Goal: Task Accomplishment & Management: Manage account settings

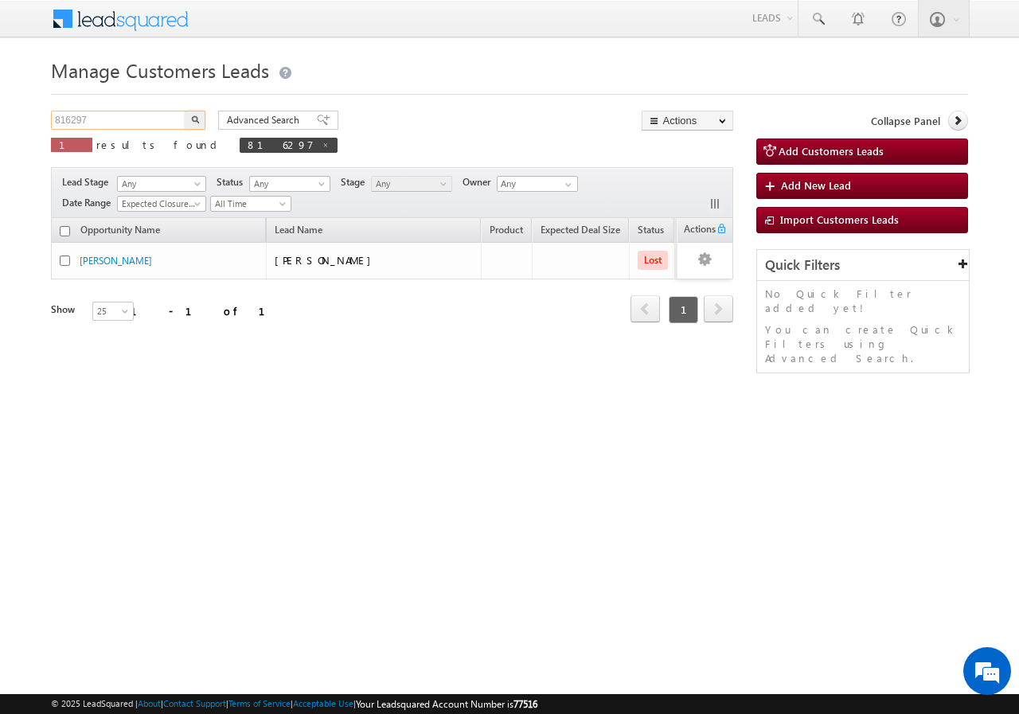
click at [149, 122] on input "816297" at bounding box center [119, 120] width 136 height 19
type input "8"
paste input "819888"
type input "819888"
click at [185, 111] on button "button" at bounding box center [195, 120] width 21 height 19
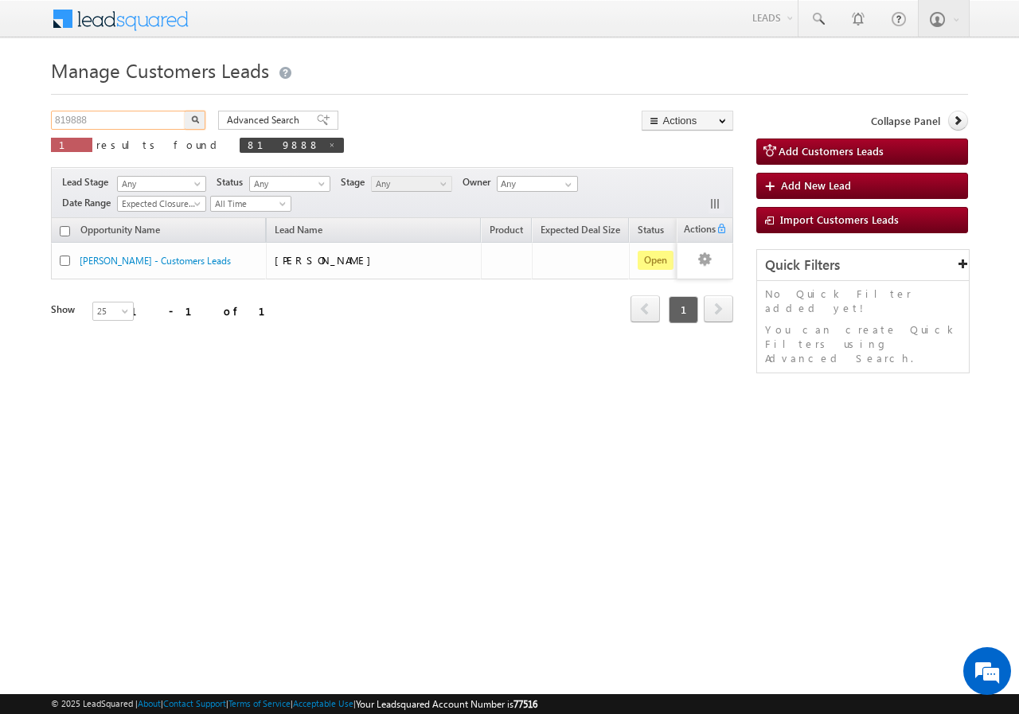
click at [125, 123] on input "819888" at bounding box center [119, 120] width 136 height 19
type input "8"
paste input "819888"
type input "819888"
click at [185, 111] on button "button" at bounding box center [195, 120] width 21 height 19
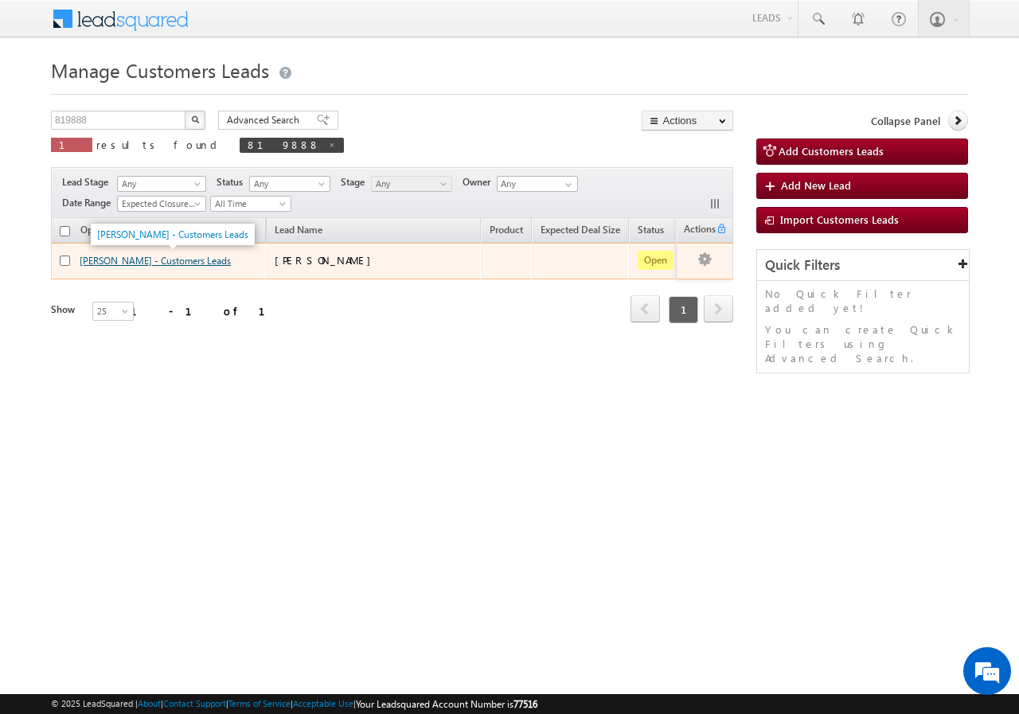
click at [101, 260] on link "Kirtan Jain - Customers Leads" at bounding box center [155, 261] width 151 height 12
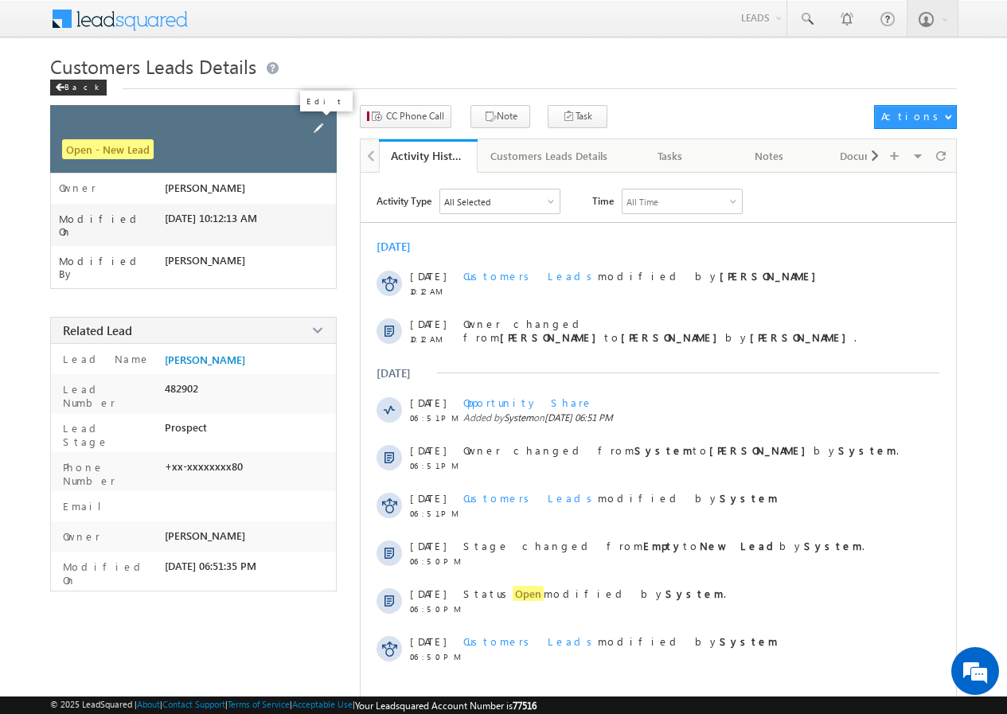
click at [315, 127] on span at bounding box center [319, 128] width 18 height 18
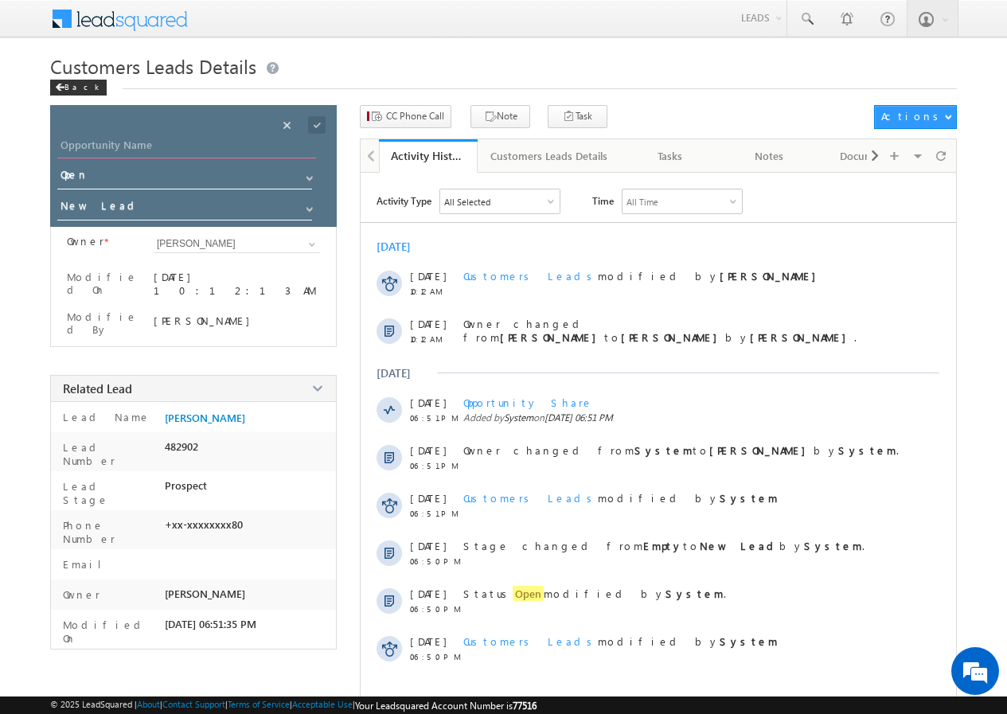
click at [164, 137] on input "Opportunity Name" at bounding box center [186, 147] width 259 height 22
paste input "[PERSON_NAME]"
type input "[PERSON_NAME]"
click at [318, 119] on span at bounding box center [317, 125] width 18 height 18
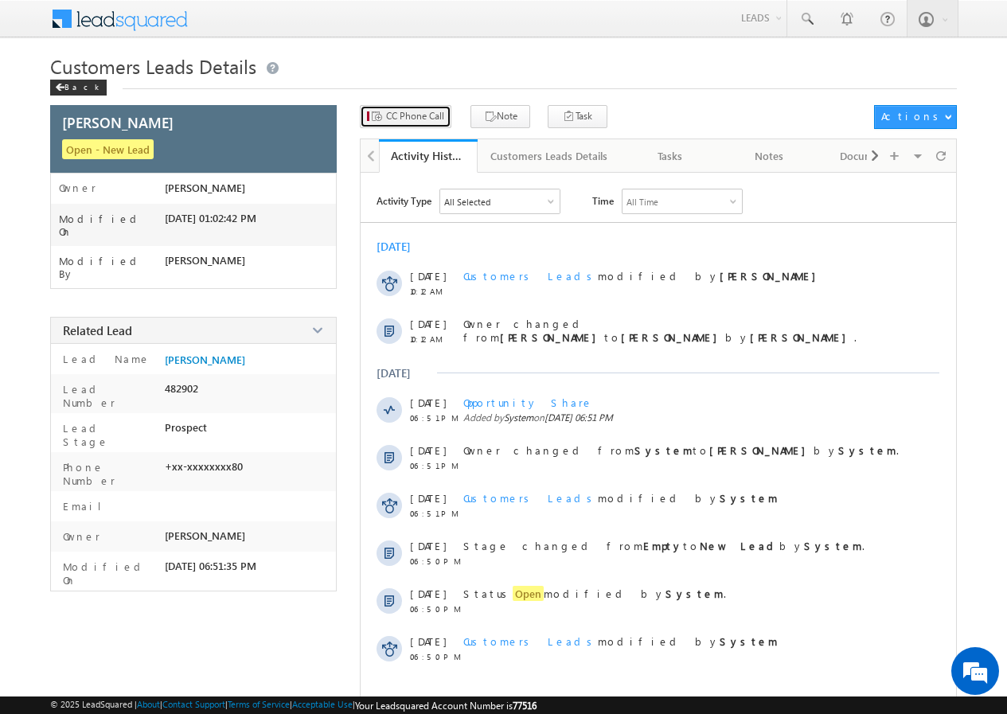
click at [409, 118] on span "CC Phone Call" at bounding box center [415, 116] width 58 height 14
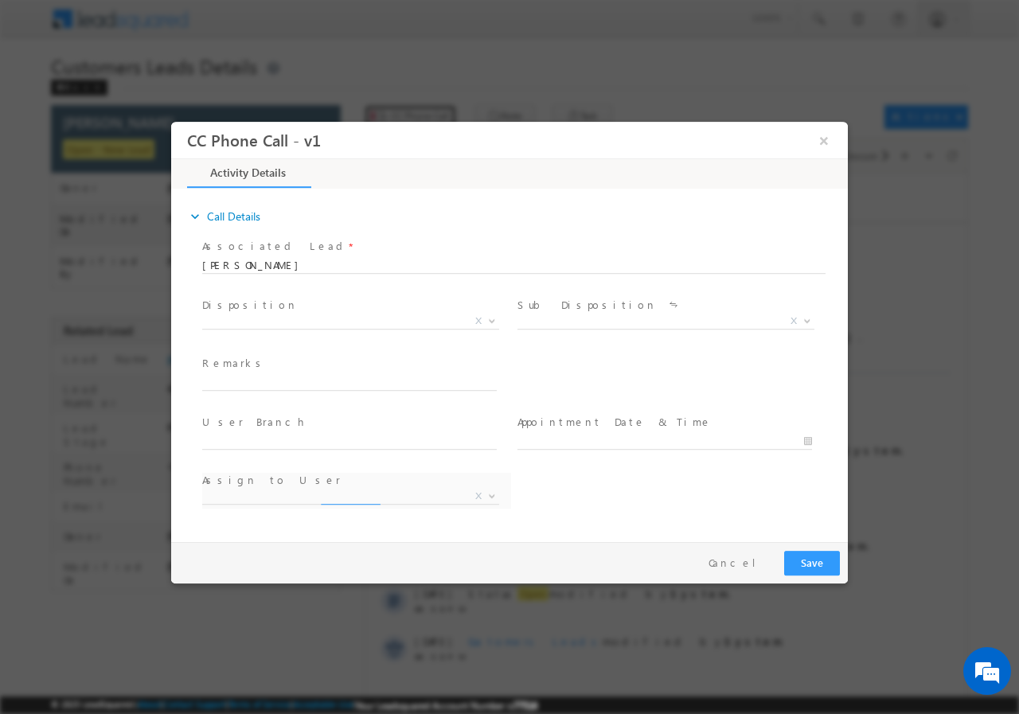
select select "[PERSON_NAME][EMAIL_ADDRESS][PERSON_NAME][DOMAIN_NAME]"
click at [491, 318] on b at bounding box center [492, 320] width 10 height 6
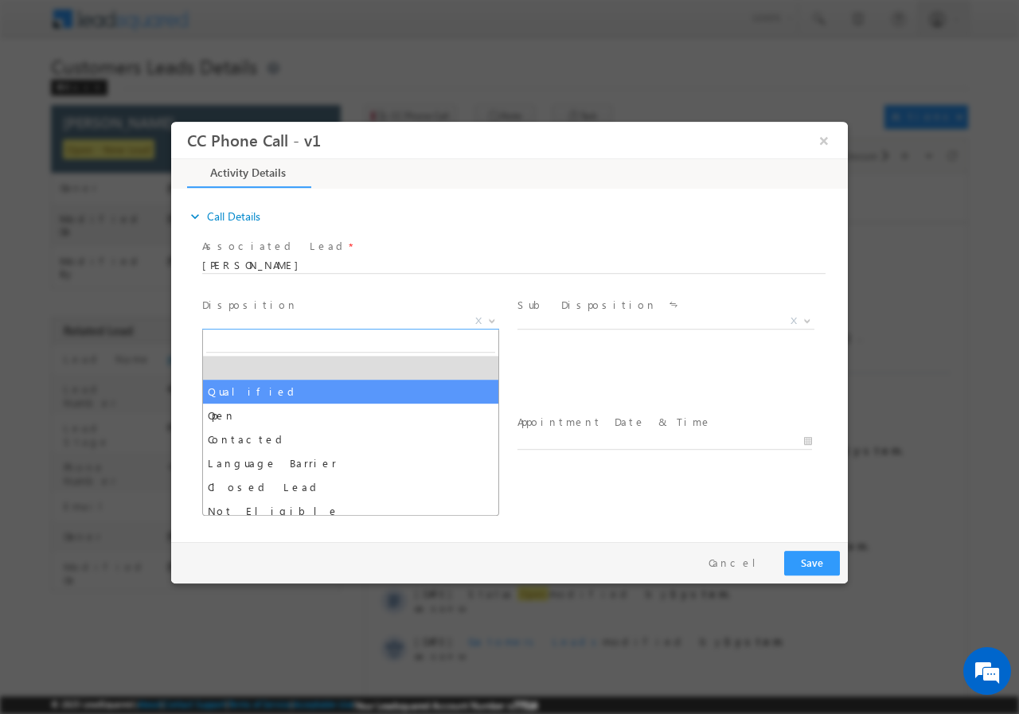
select select "Qualified"
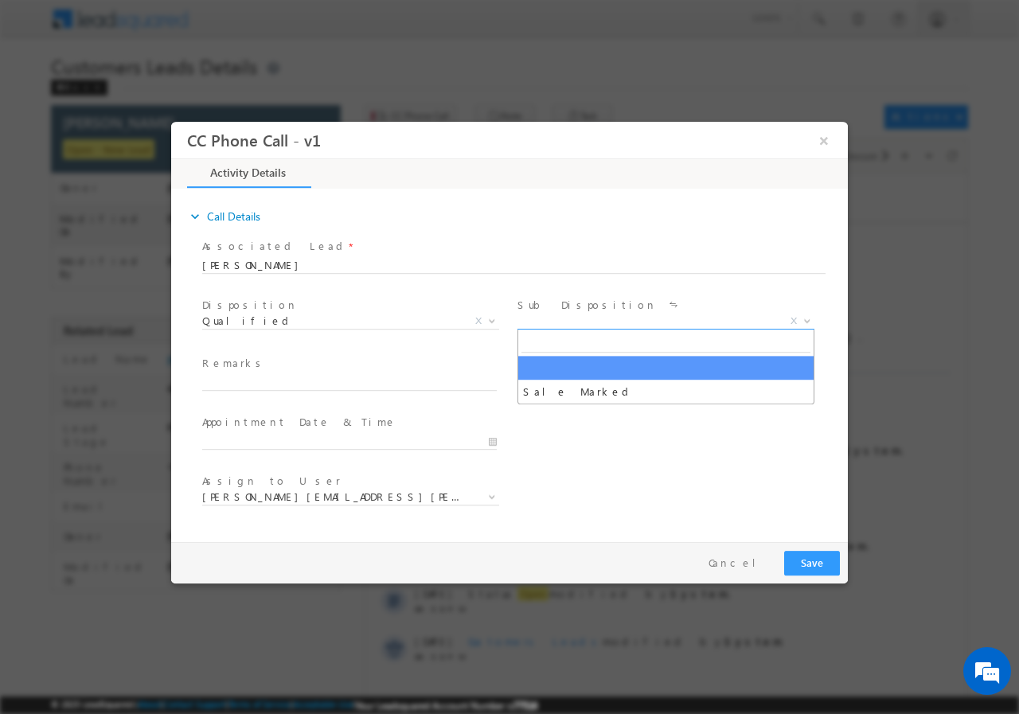
click at [806, 315] on span at bounding box center [806, 320] width 16 height 21
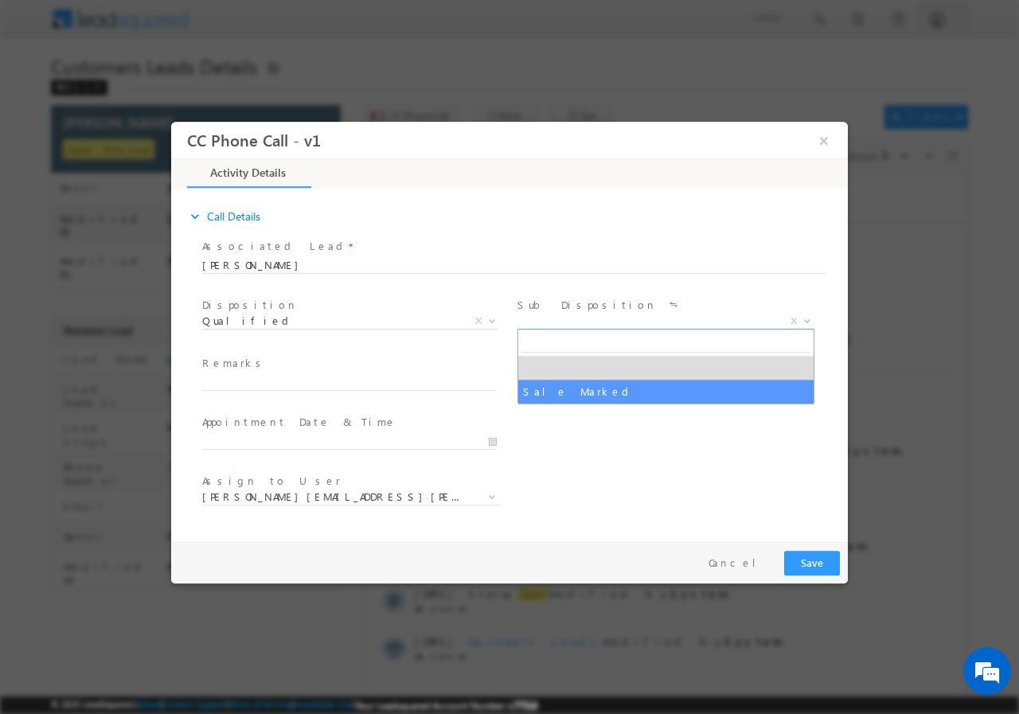
select select "Sale Marked"
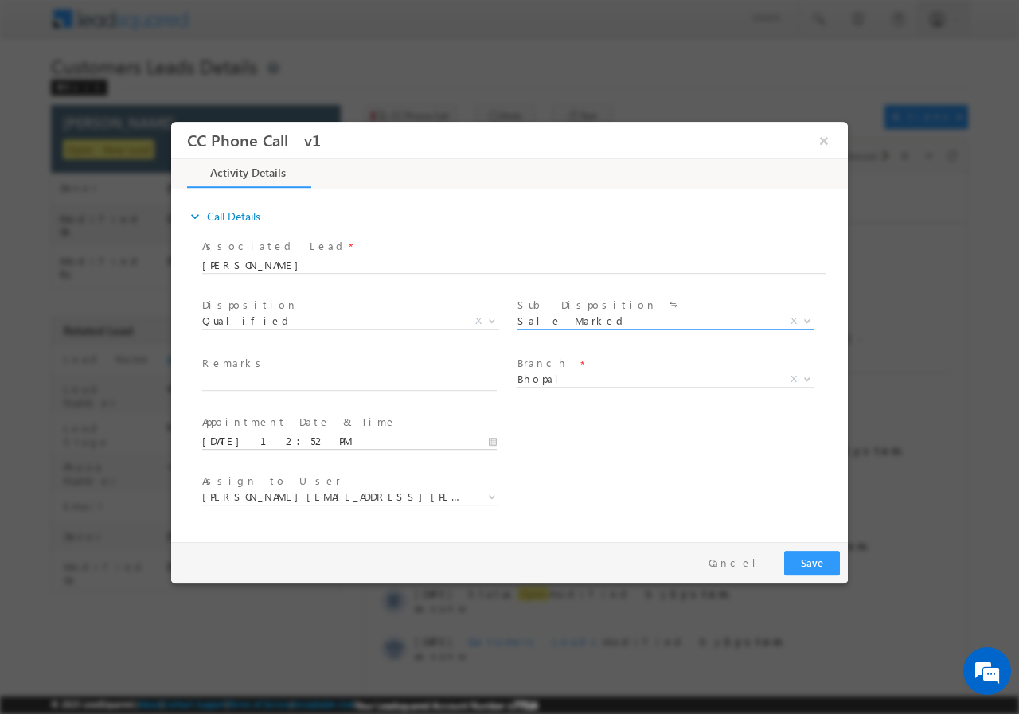
click at [490, 443] on input "[DATE] 12:52 PM" at bounding box center [349, 441] width 295 height 16
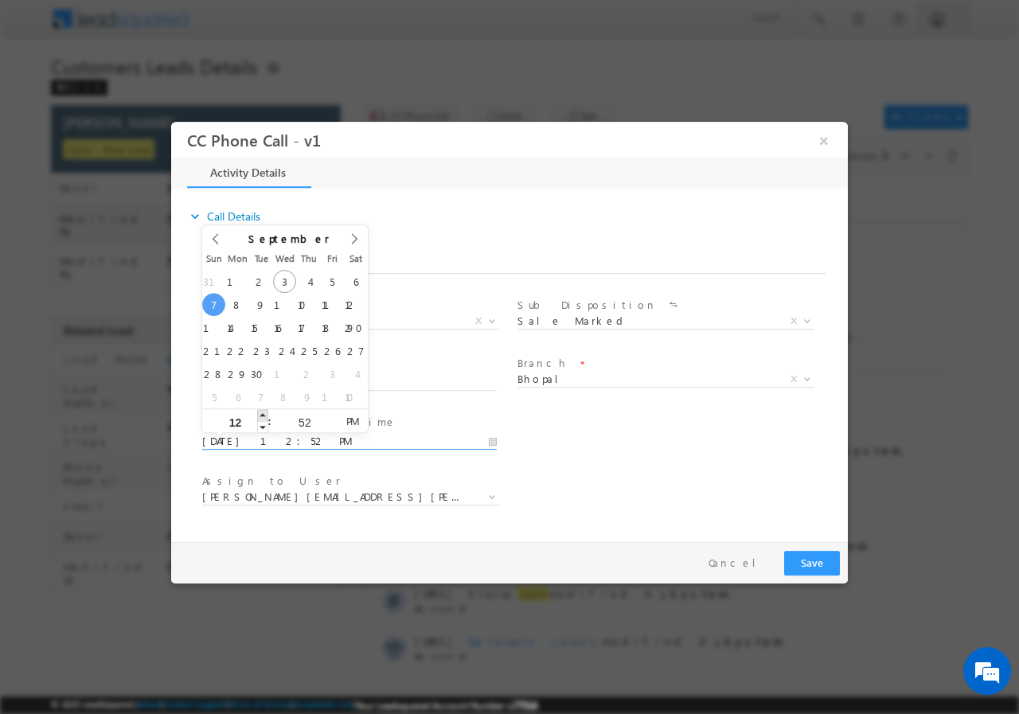
type input "[DATE] 1:52 PM"
type input "01"
click at [263, 410] on span at bounding box center [262, 415] width 11 height 12
type input "[DATE] 2:52 PM"
type input "02"
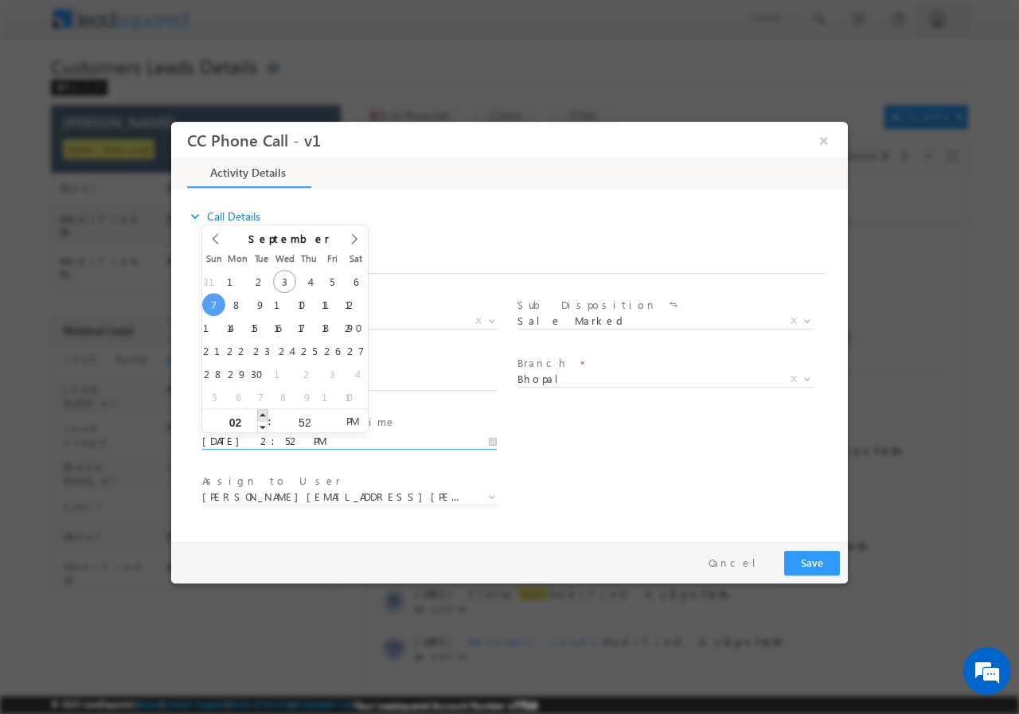
click at [263, 410] on span at bounding box center [262, 415] width 11 height 12
type input "[DATE] 3:52 PM"
type input "03"
click at [263, 410] on span at bounding box center [262, 415] width 11 height 12
type input "[DATE] 4:52 PM"
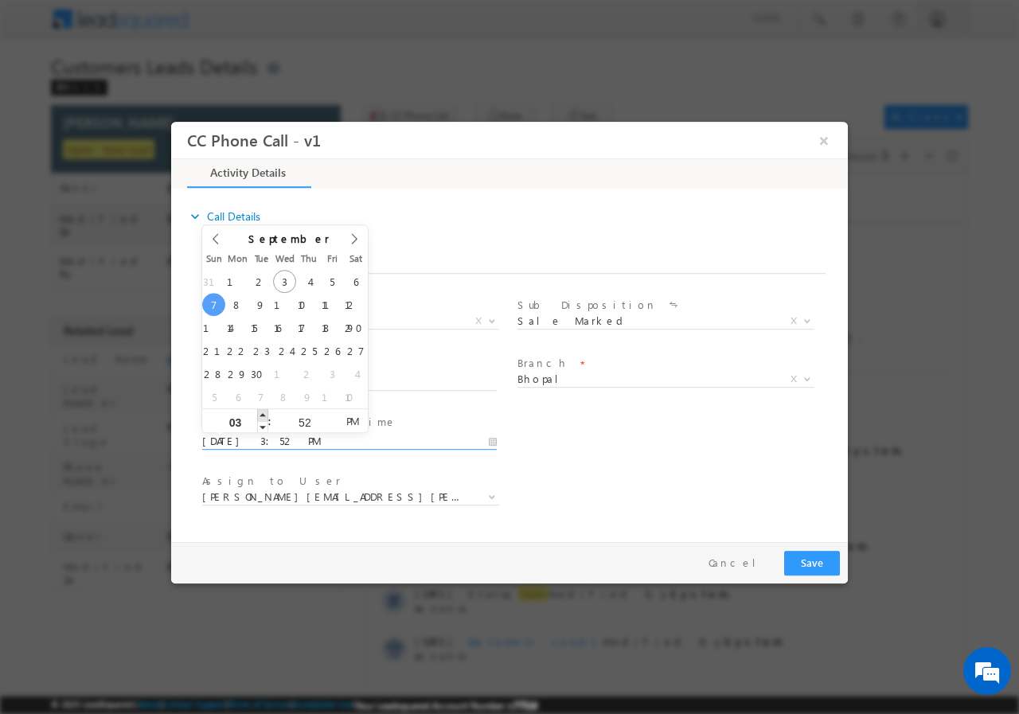
type input "04"
click at [263, 410] on span at bounding box center [262, 415] width 11 height 12
type input "[DATE] 3:52 PM"
type input "03"
click at [260, 428] on span at bounding box center [262, 426] width 11 height 12
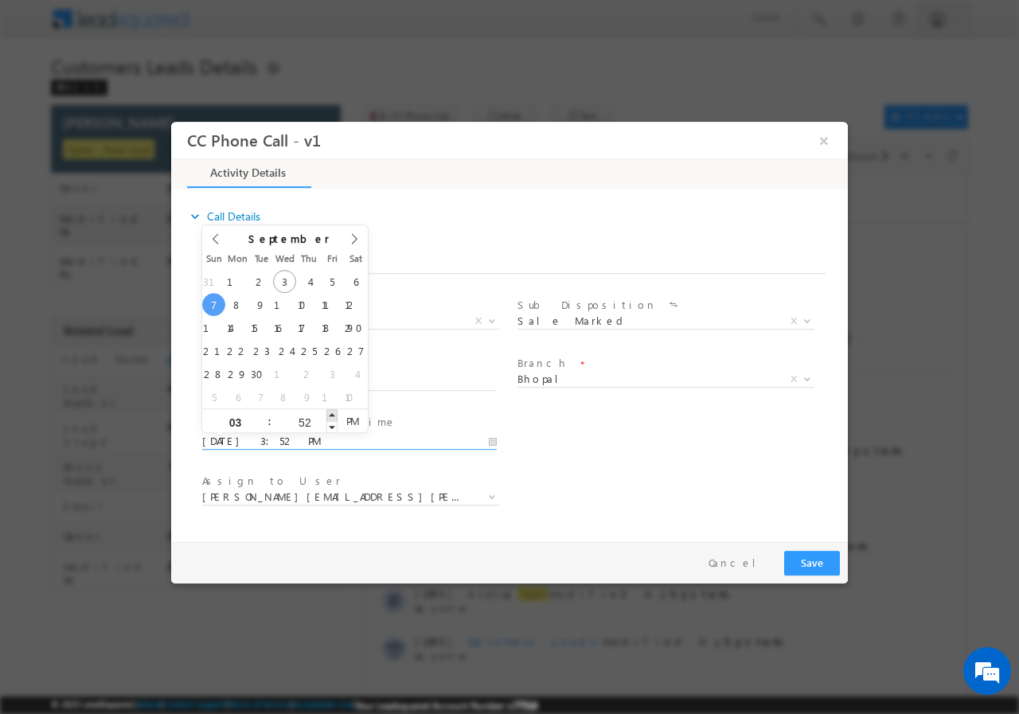
type input "[DATE] 3:53 PM"
type input "53"
click at [331, 415] on span at bounding box center [331, 415] width 11 height 12
type input "[DATE] 3:54 PM"
type input "54"
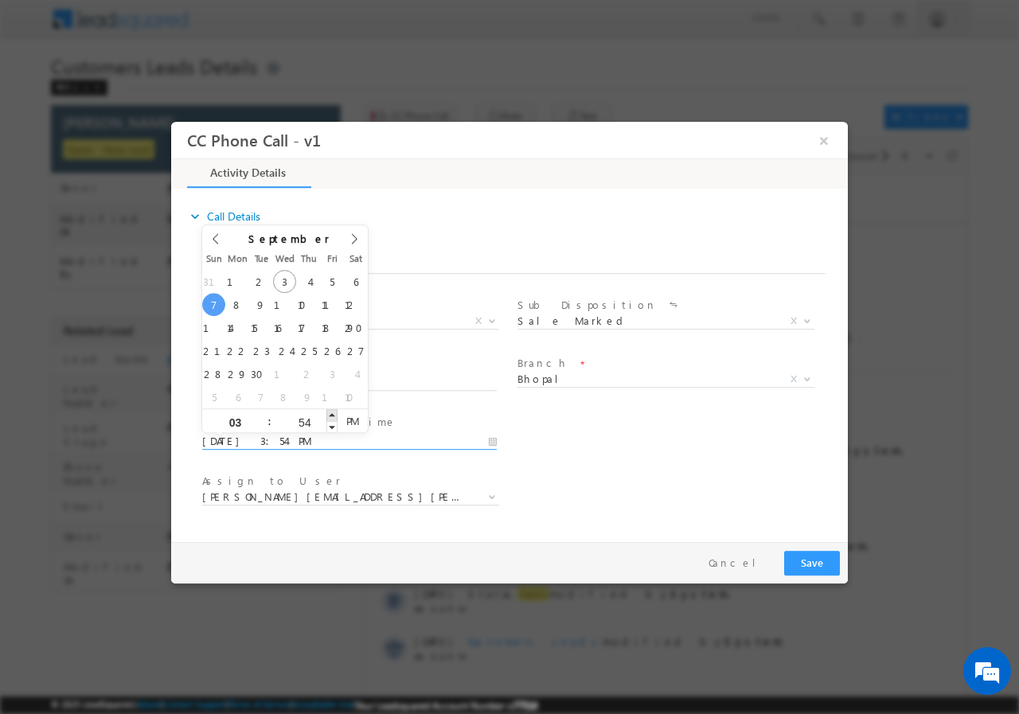
click at [331, 415] on span at bounding box center [331, 415] width 11 height 12
type input "[DATE] 3:55 PM"
type input "55"
click at [331, 415] on span at bounding box center [331, 415] width 11 height 12
type input "[DATE] 3:56 PM"
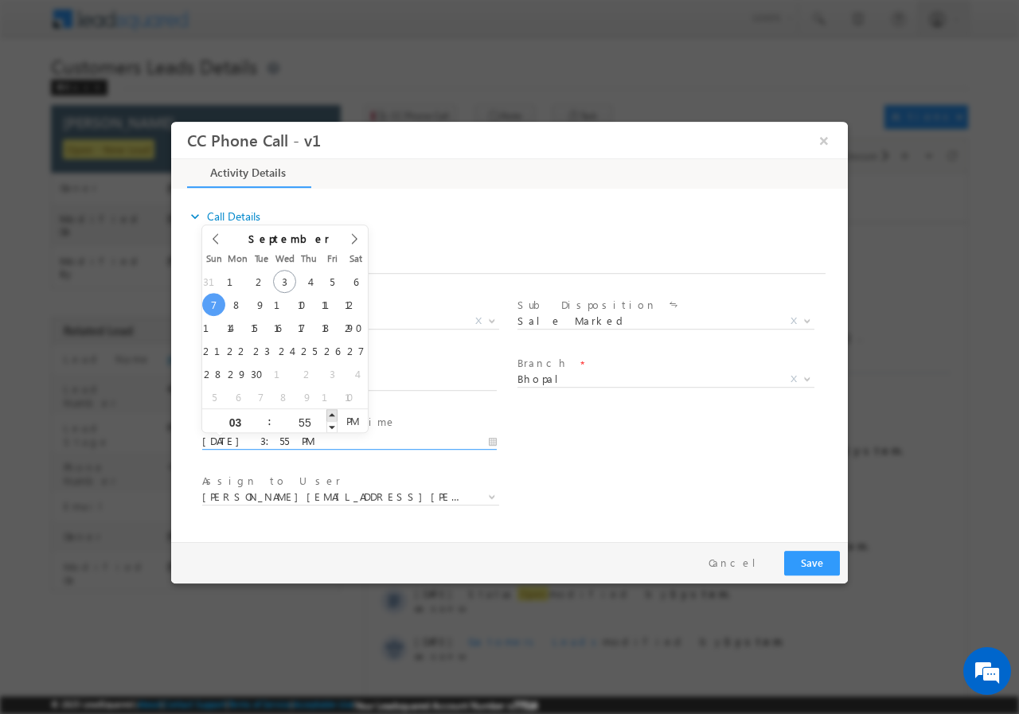
type input "56"
click at [331, 415] on span at bounding box center [331, 415] width 11 height 12
type input "[DATE] 3:57 PM"
type input "57"
click at [331, 414] on span at bounding box center [331, 415] width 11 height 12
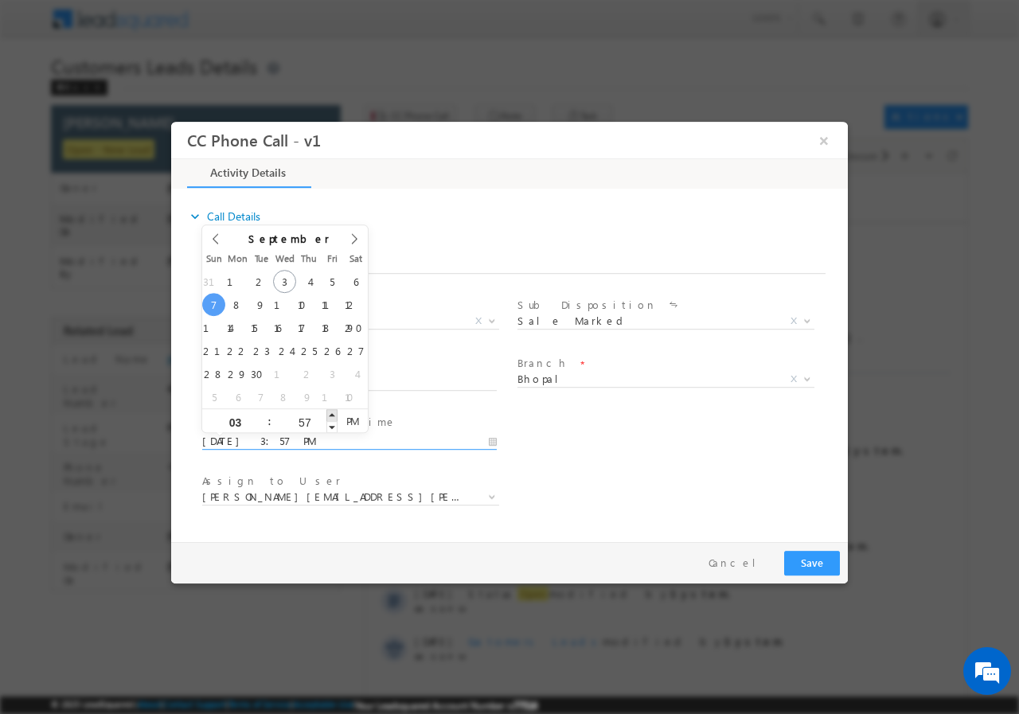
type input "[DATE] 3:58 PM"
type input "58"
click at [331, 414] on span at bounding box center [331, 415] width 11 height 12
type input "[DATE] 3:59 PM"
type input "59"
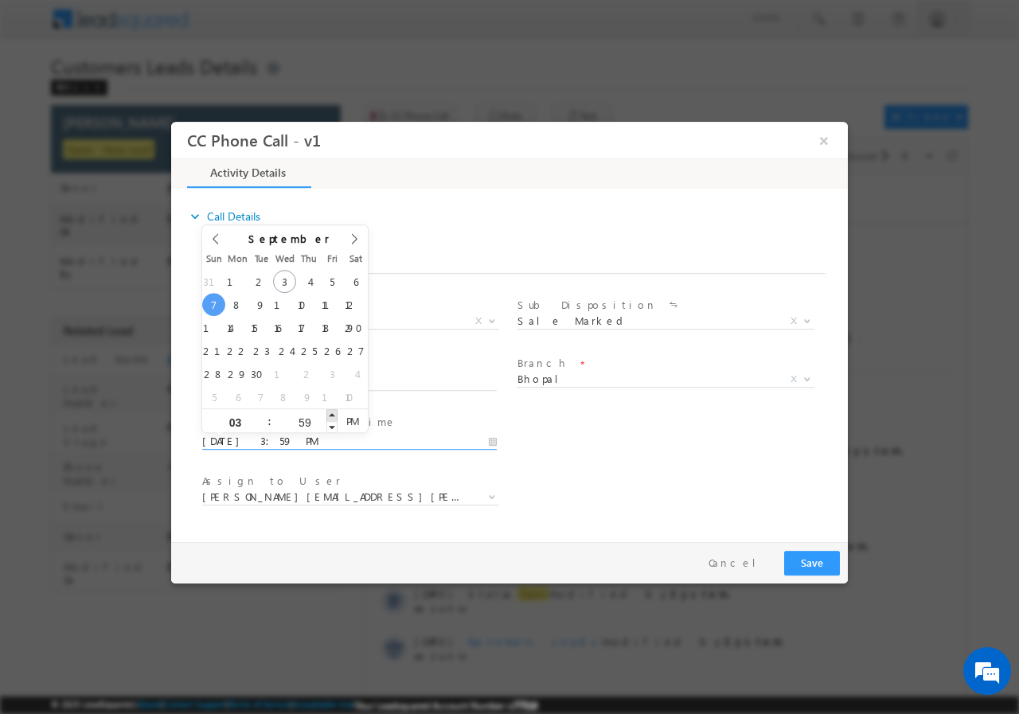
click at [331, 414] on span at bounding box center [331, 415] width 11 height 12
type input "[DATE] 4:00 PM"
type input "04"
type input "00"
click at [330, 413] on span at bounding box center [331, 415] width 11 height 12
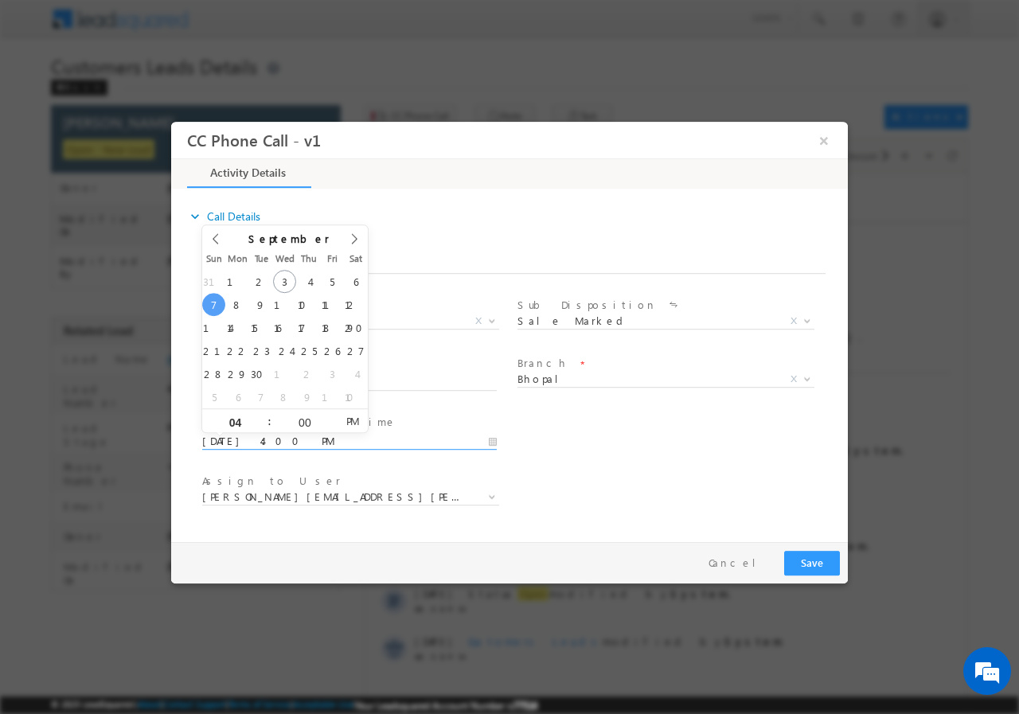
click at [633, 447] on div "User Branch * Appointment Date & Time * [DATE] 4:00 PM" at bounding box center [523, 439] width 649 height 59
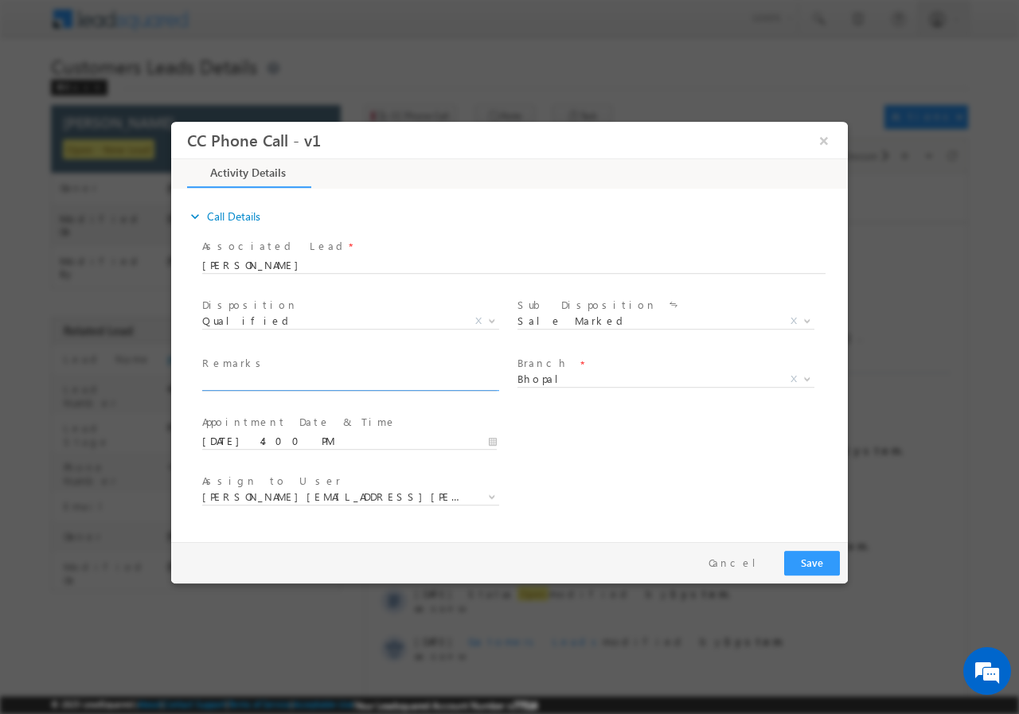
click at [297, 383] on input "text" at bounding box center [349, 382] width 295 height 16
paste input "[PERSON_NAME]//819888//VB_Interested//9893465580//BHOPAL -462010//PROPRTY OWNER…"
type input "[PERSON_NAME]//819888//VB_Interested//9893465580//BHOPAL -462010//PROPRTY OWNER…"
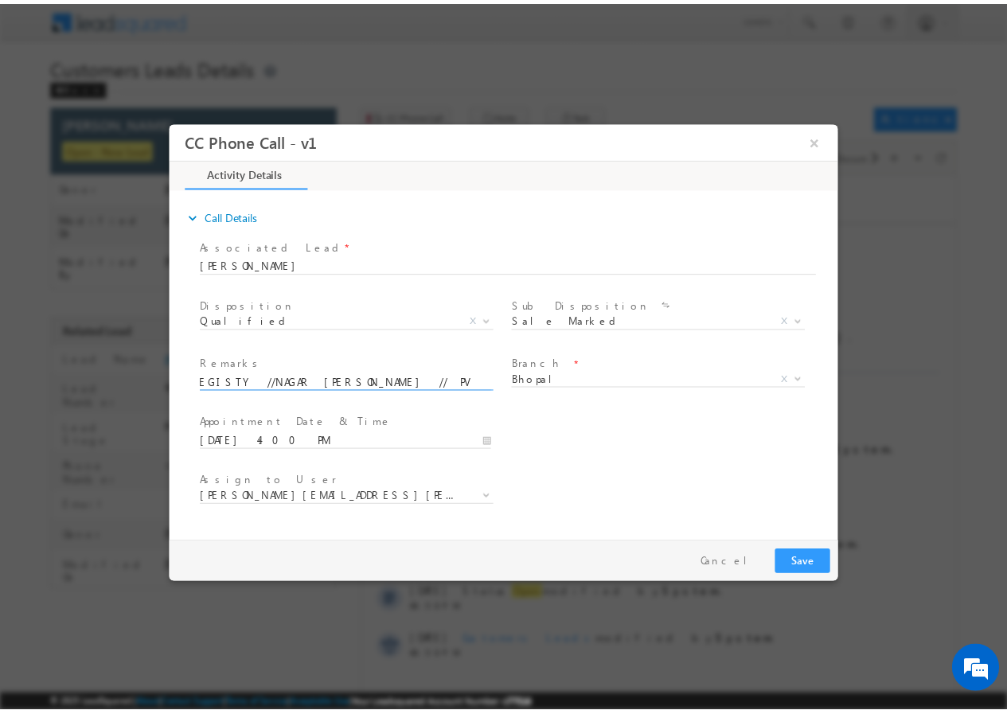
scroll to position [0, 0]
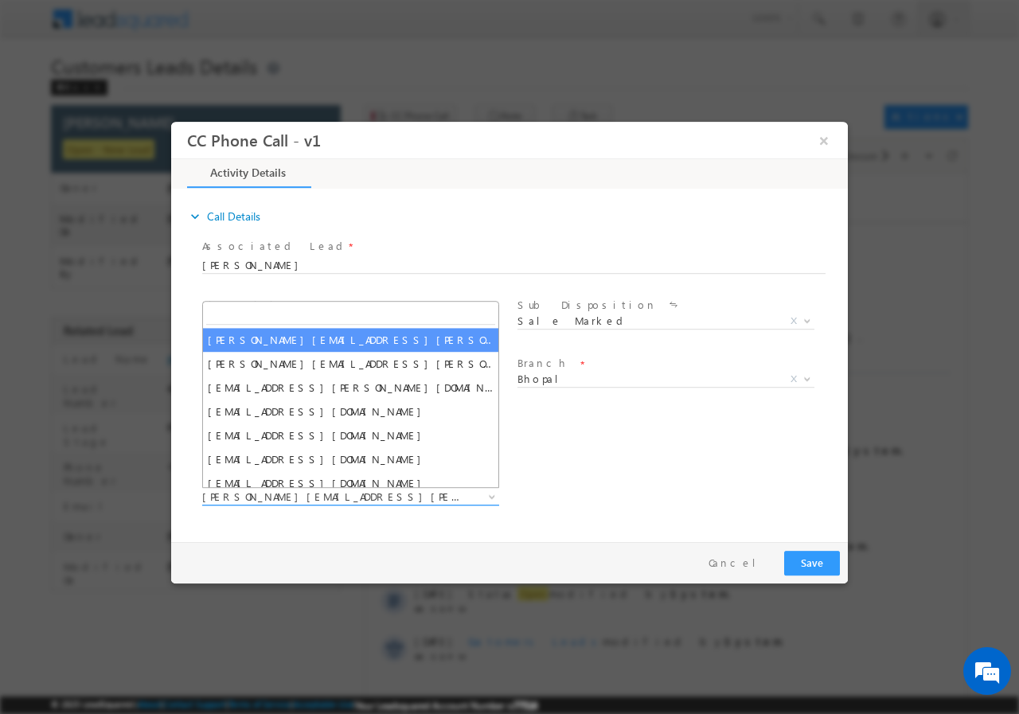
click at [389, 496] on span "[PERSON_NAME][EMAIL_ADDRESS][PERSON_NAME][DOMAIN_NAME]" at bounding box center [331, 496] width 259 height 14
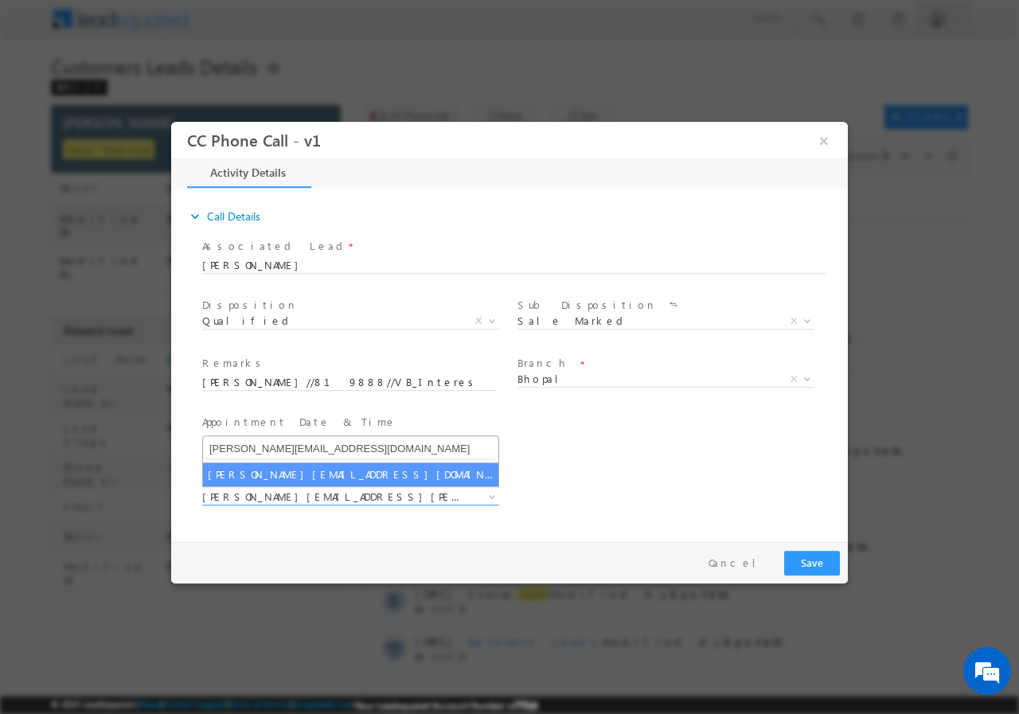
type input "[PERSON_NAME][EMAIL_ADDRESS][DOMAIN_NAME]"
select select "[PERSON_NAME][EMAIL_ADDRESS][DOMAIN_NAME]"
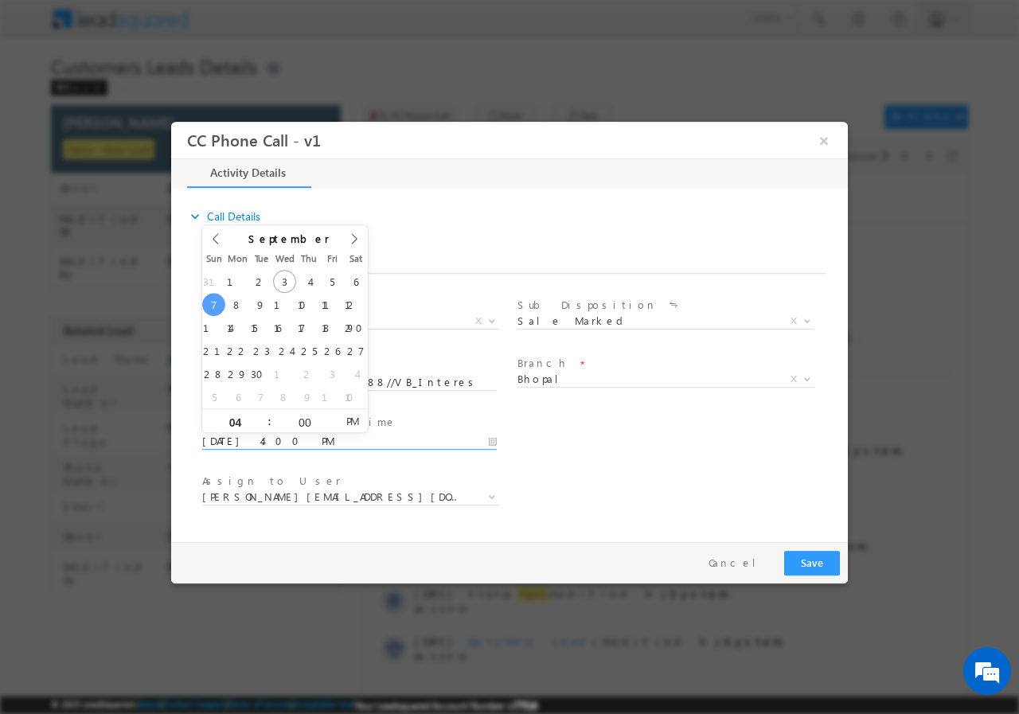
click at [495, 439] on input "[DATE] 4:00 PM" at bounding box center [349, 441] width 295 height 16
type input "[DATE] 3:00 PM"
type input "03"
click at [263, 427] on span at bounding box center [262, 426] width 11 height 12
click at [669, 475] on div "Assign to User * [PERSON_NAME][EMAIL_ADDRESS][PERSON_NAME][DOMAIN_NAME] [PERSON…" at bounding box center [523, 498] width 649 height 59
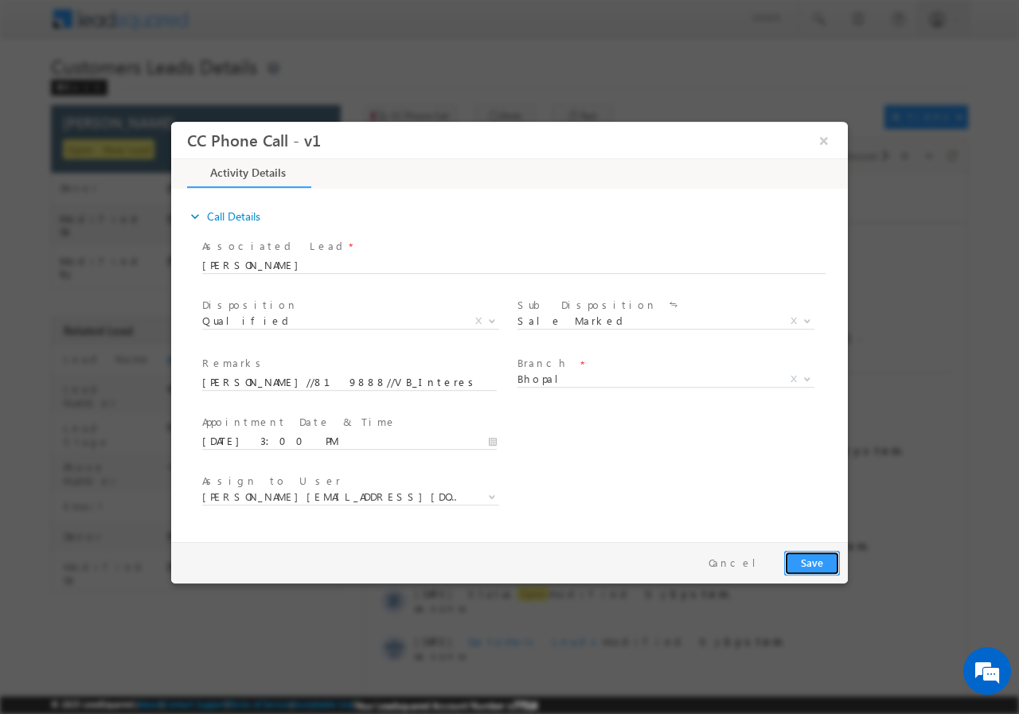
click at [814, 562] on button "Save" at bounding box center [812, 562] width 56 height 25
